Goal: Check status: Check status

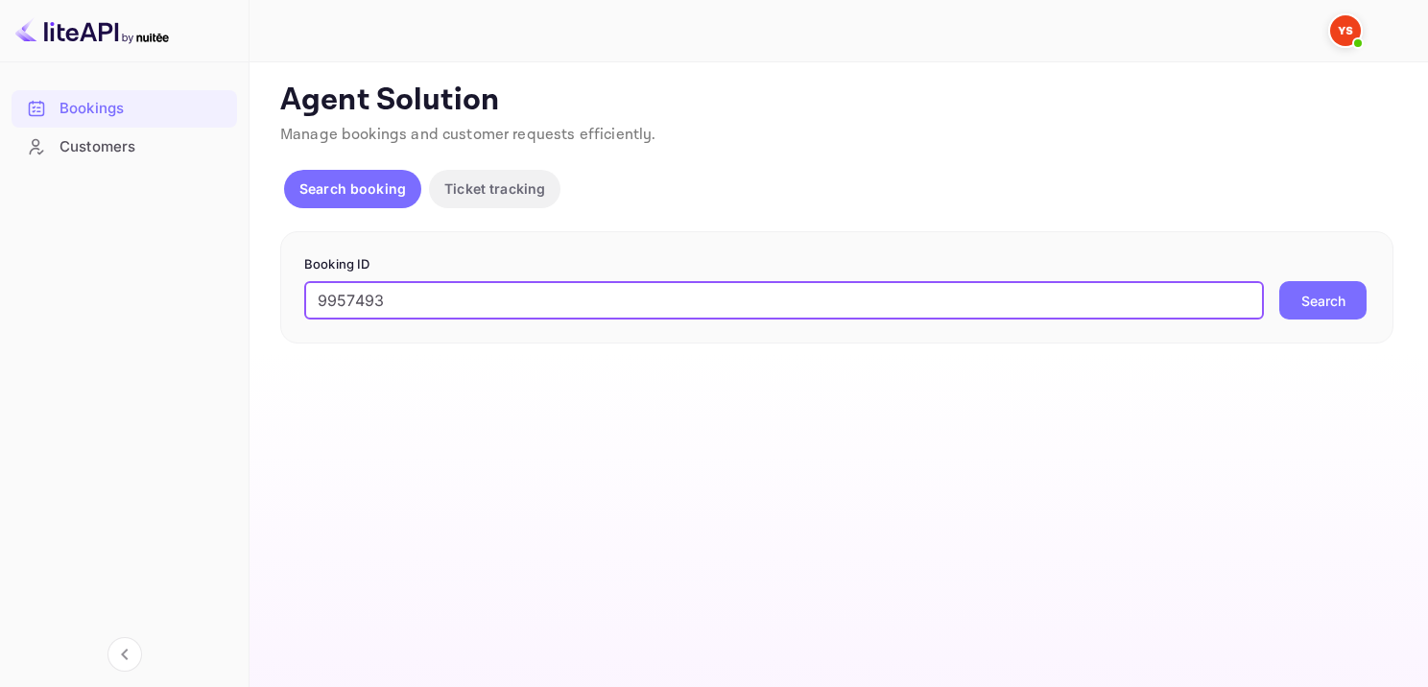
type input "9957493"
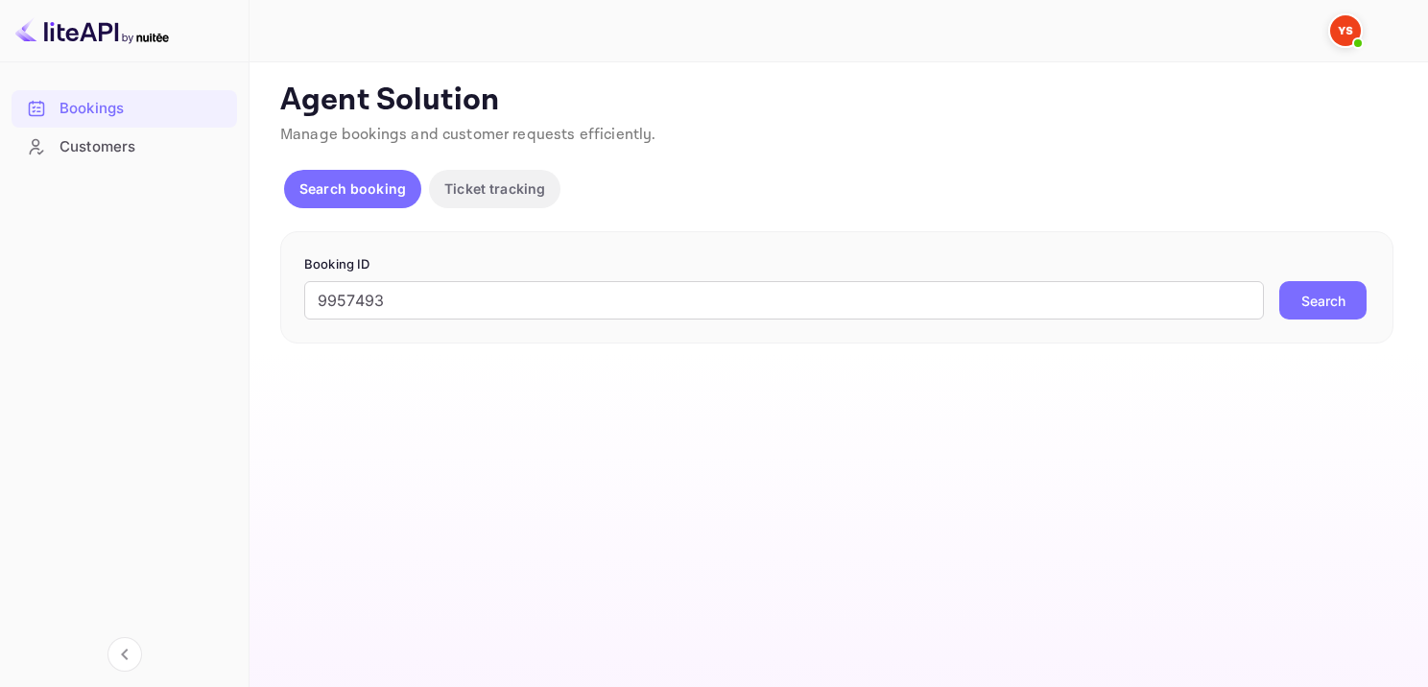
click at [1333, 303] on button "Search" at bounding box center [1322, 300] width 87 height 38
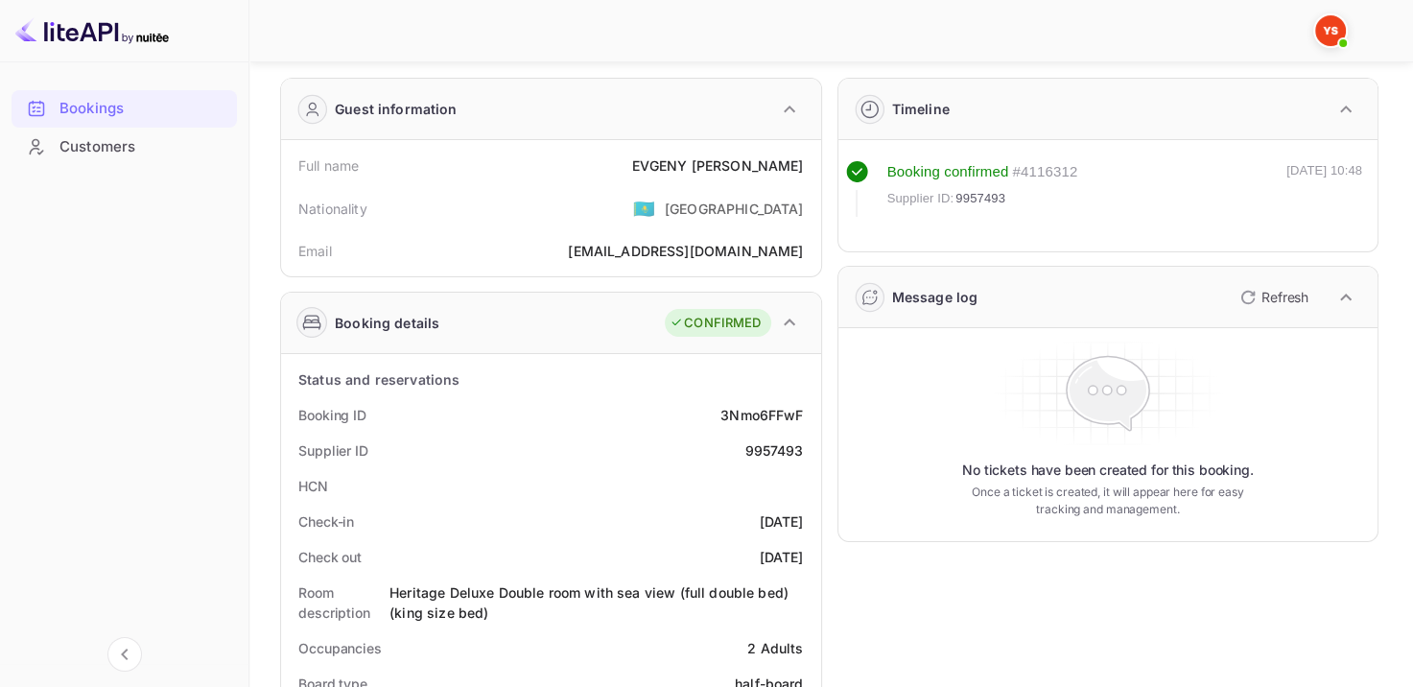
scroll to position [96, 0]
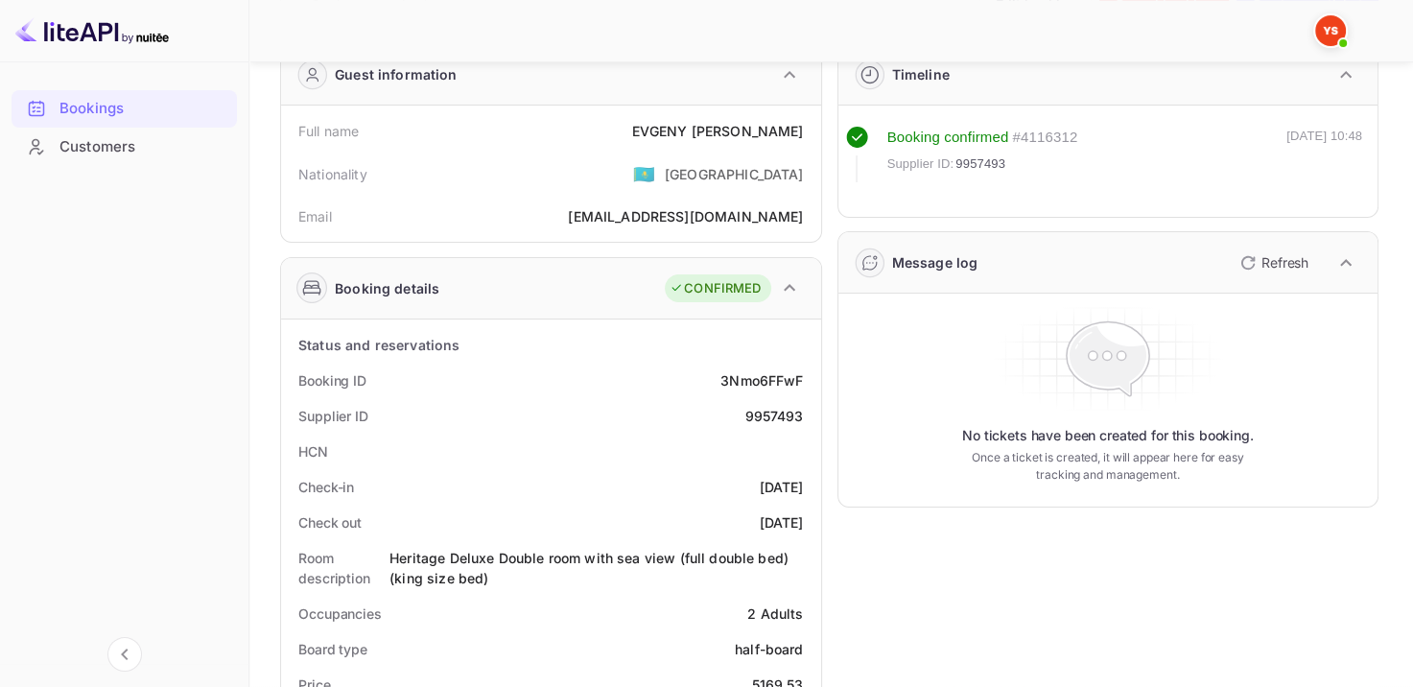
drag, startPoint x: 652, startPoint y: 129, endPoint x: 806, endPoint y: 127, distance: 153.5
drag, startPoint x: 801, startPoint y: 124, endPoint x: 637, endPoint y: 116, distance: 164.2
click at [637, 116] on div "Full name EVGENY SHAYDAKOV" at bounding box center [551, 130] width 525 height 35
copy div "EVGENY SHAYDAKOV"
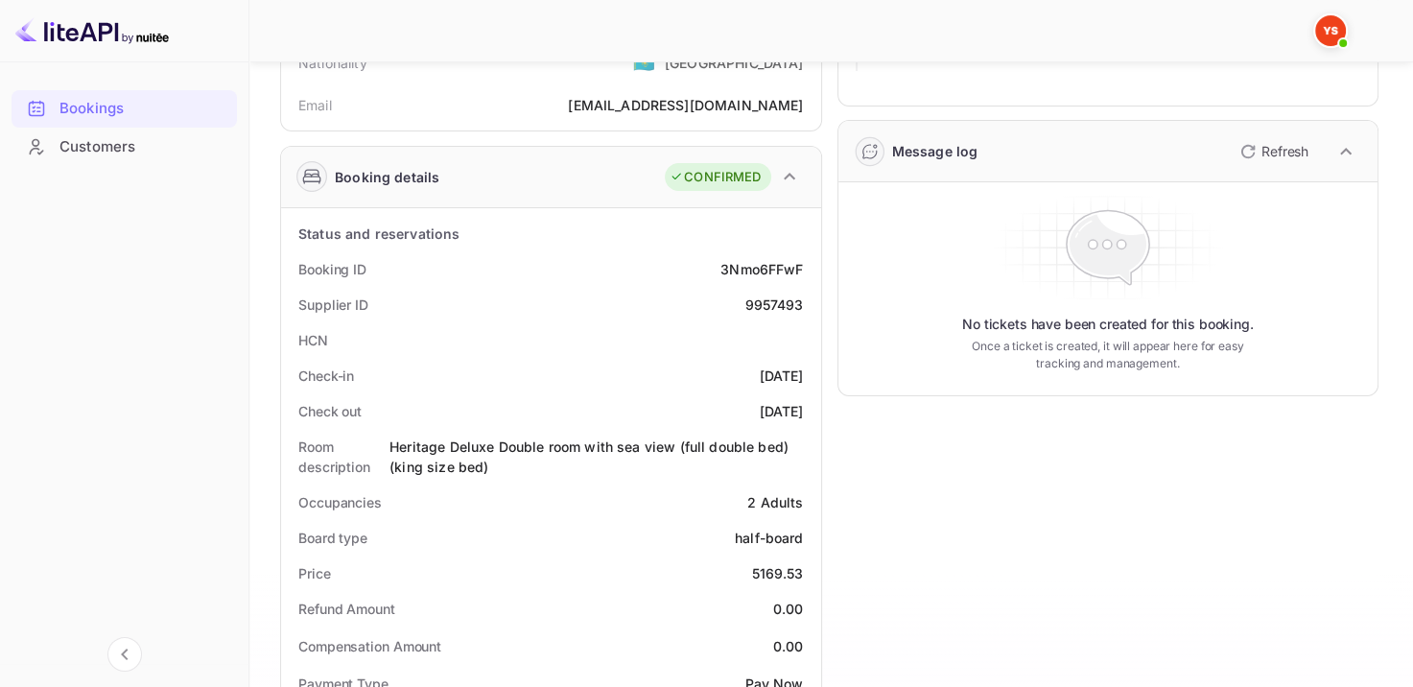
scroll to position [480, 0]
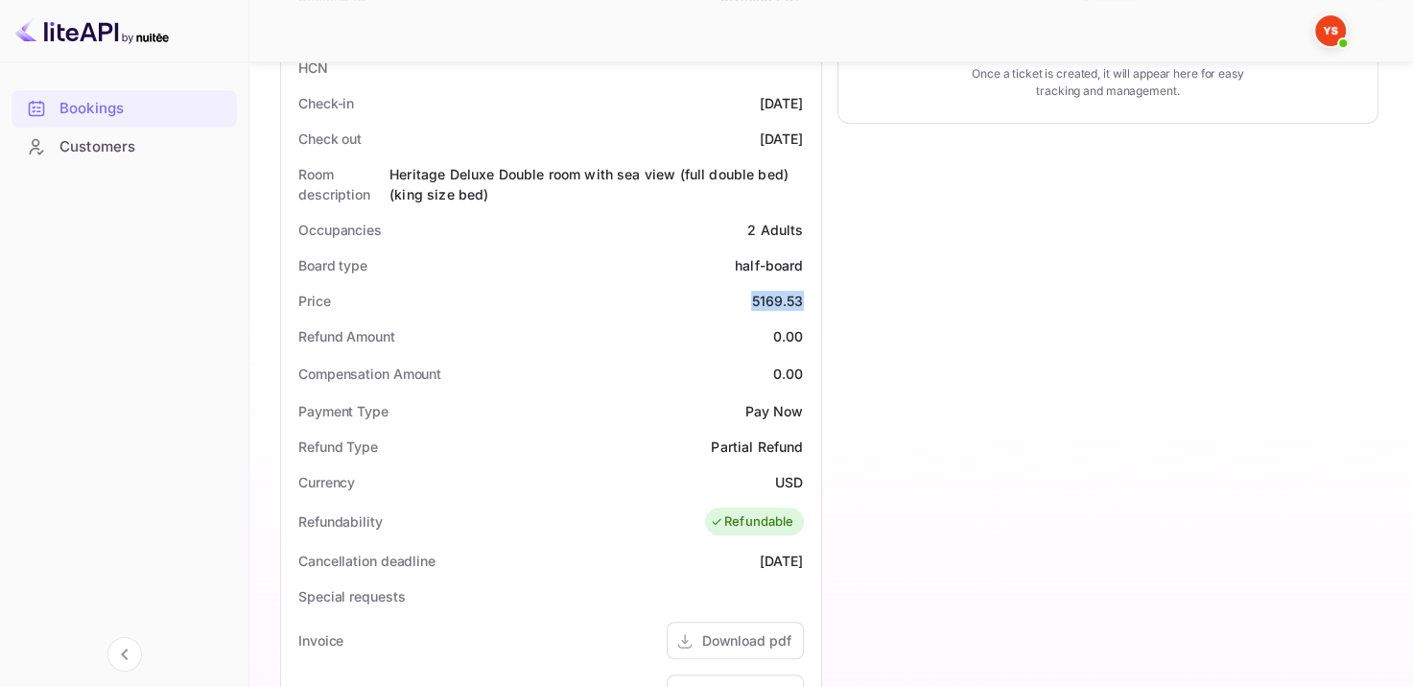
drag, startPoint x: 744, startPoint y: 292, endPoint x: 810, endPoint y: 288, distance: 65.3
click at [810, 288] on div "Price 5169.53" at bounding box center [551, 300] width 525 height 35
copy div "5169.53"
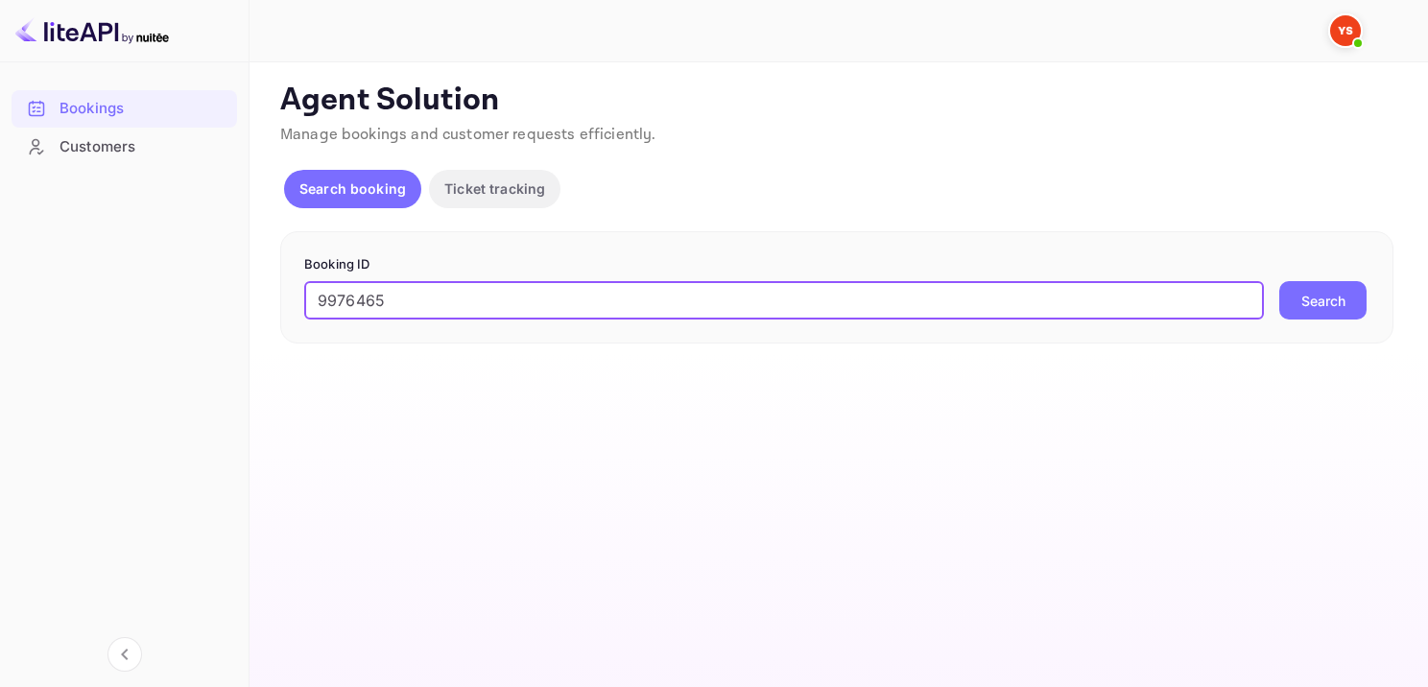
type input "9976465"
click at [1342, 289] on button "Search" at bounding box center [1322, 300] width 87 height 38
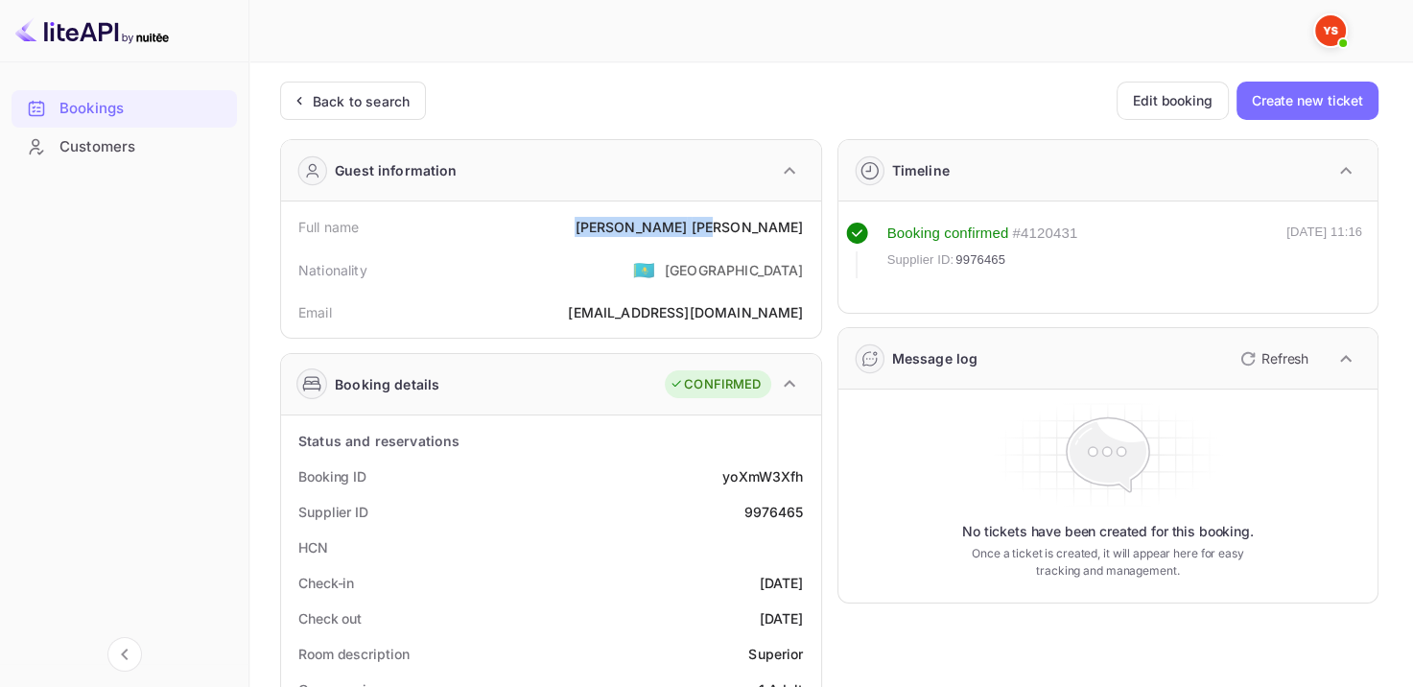
drag, startPoint x: 729, startPoint y: 224, endPoint x: 817, endPoint y: 216, distance: 88.7
click at [814, 219] on div "Full name [PERSON_NAME] Nationality 🇰🇿 [DEMOGRAPHIC_DATA] Email [EMAIL_ADDRESS]…" at bounding box center [551, 269] width 540 height 136
copy div "[PERSON_NAME]"
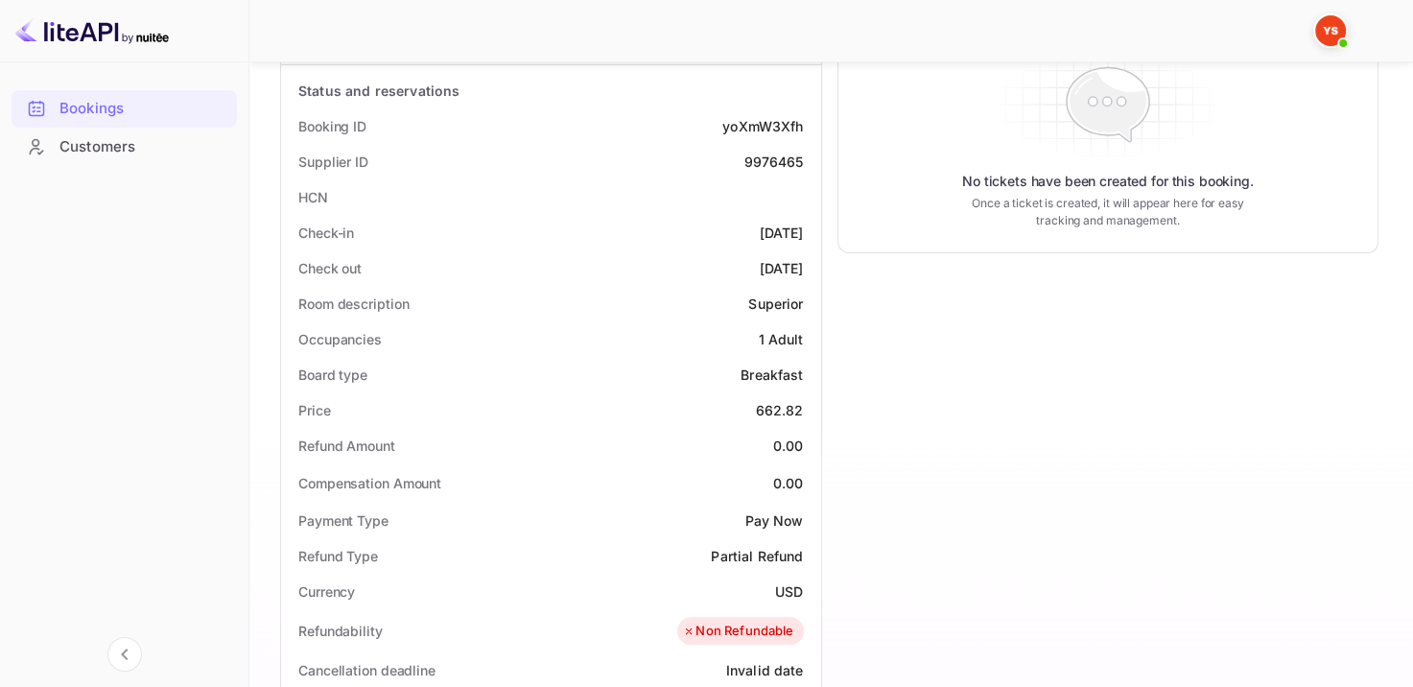
scroll to position [480, 0]
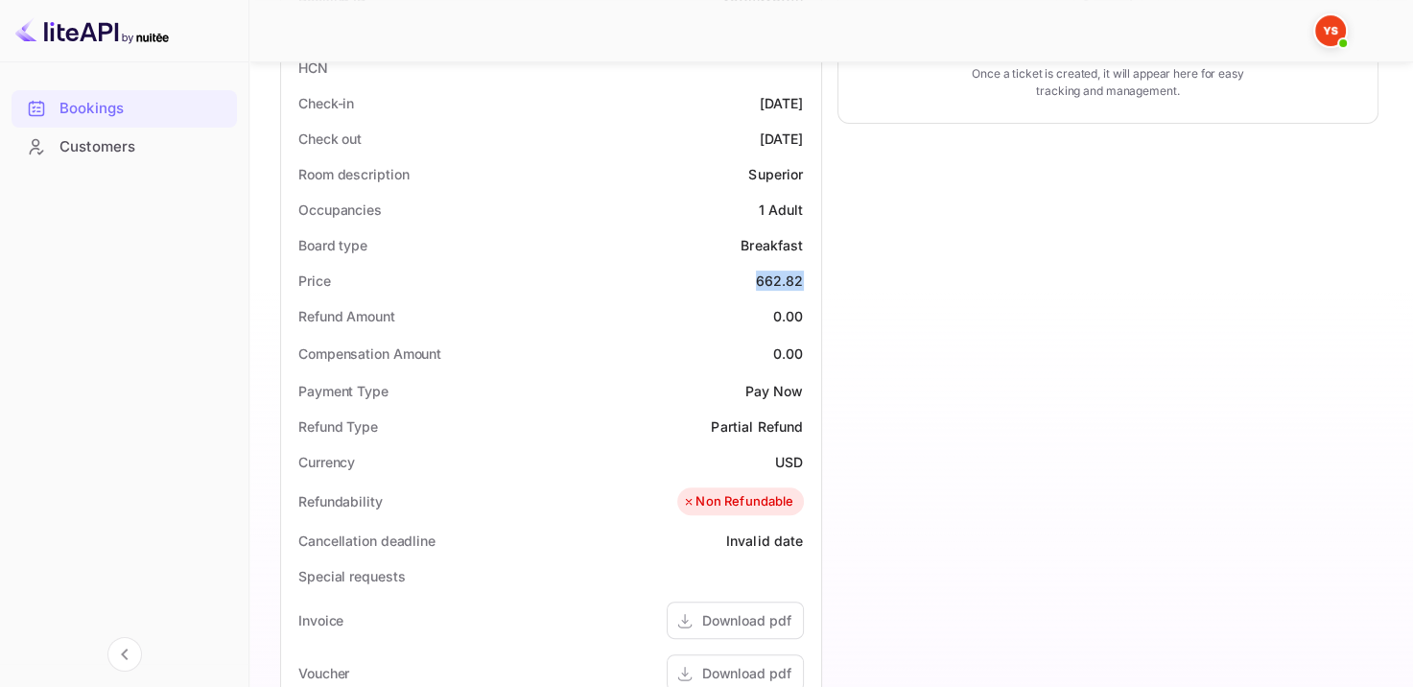
drag, startPoint x: 750, startPoint y: 273, endPoint x: 814, endPoint y: 267, distance: 63.7
click at [814, 267] on div "Status and reservations Booking ID yoXmW3Xfh Supplier ID 9976465 HCN Check-in […" at bounding box center [551, 502] width 540 height 1132
copy div "662.82"
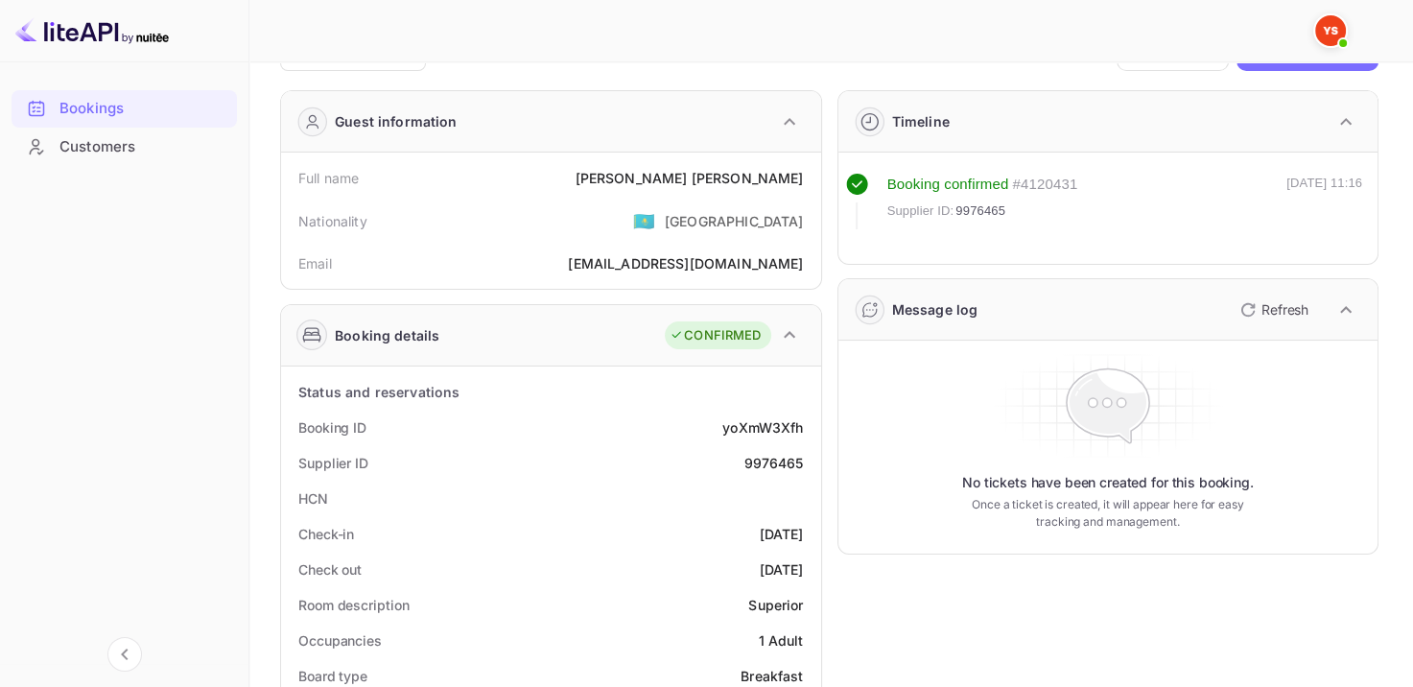
scroll to position [0, 0]
